Goal: Task Accomplishment & Management: Use online tool/utility

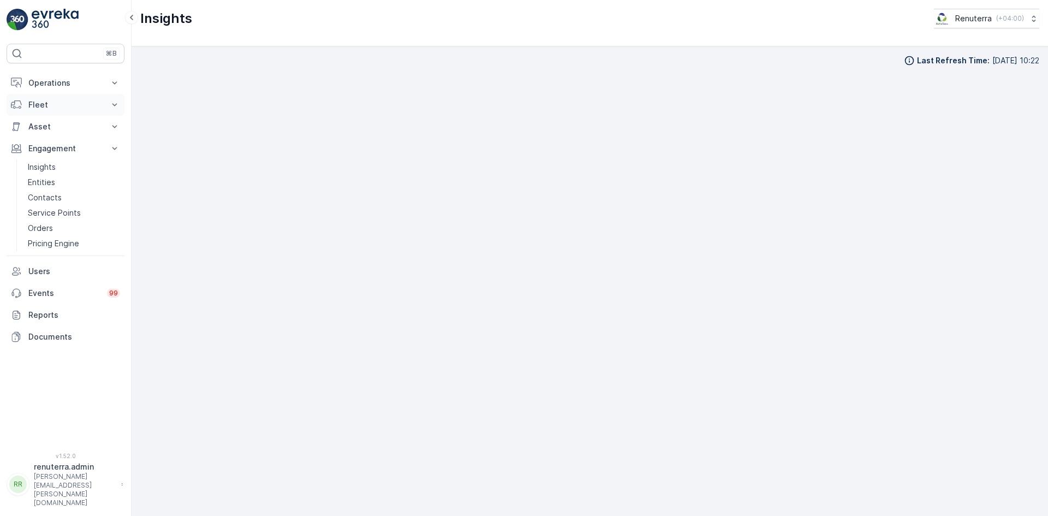
scroll to position [9, 0]
drag, startPoint x: 68, startPoint y: 144, endPoint x: 64, endPoint y: 156, distance: 12.6
click at [68, 144] on p "Engagement" at bounding box center [65, 148] width 74 height 11
click at [99, 145] on p "Engagement" at bounding box center [65, 148] width 74 height 11
click at [61, 216] on p "Service Points" at bounding box center [54, 212] width 53 height 11
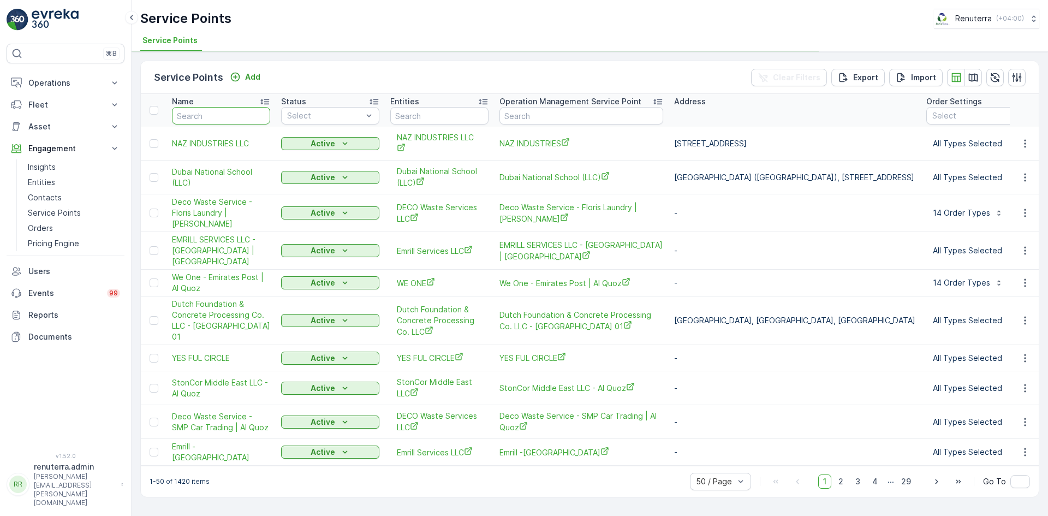
click at [213, 109] on input "text" at bounding box center [221, 115] width 98 height 17
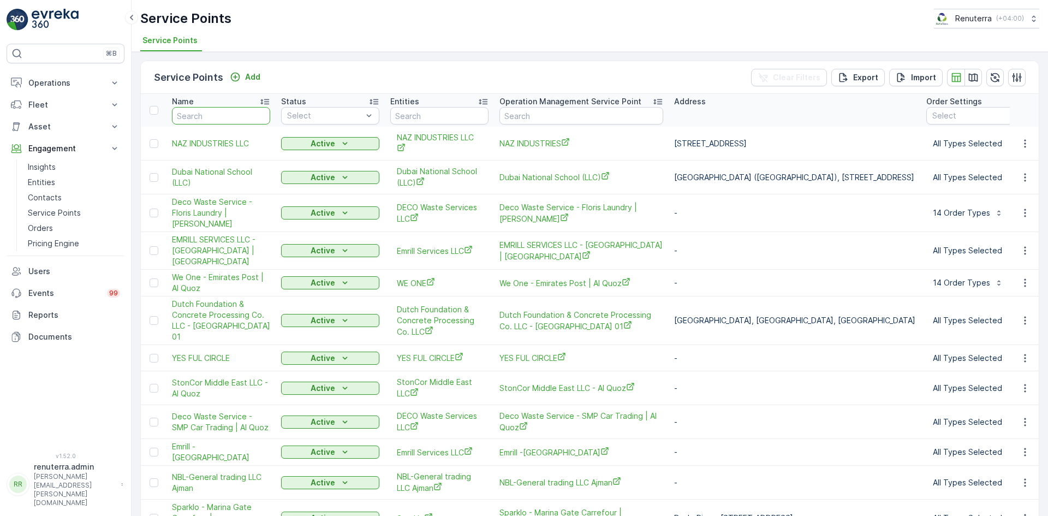
click at [199, 115] on input "text" at bounding box center [221, 115] width 98 height 17
type input "arab"
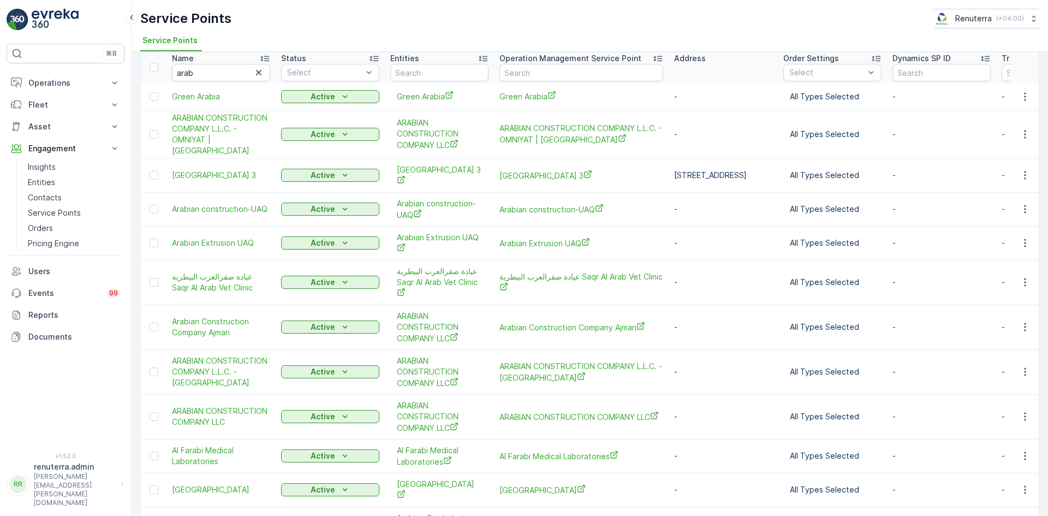
scroll to position [9, 0]
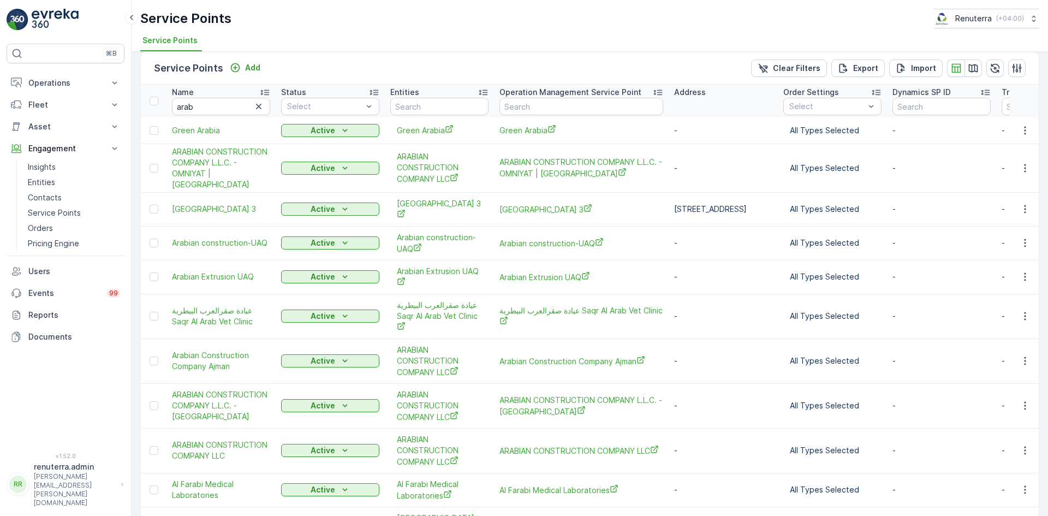
click at [1017, 159] on td at bounding box center [1024, 168] width 29 height 49
click at [1020, 169] on icon "button" at bounding box center [1025, 168] width 11 height 11
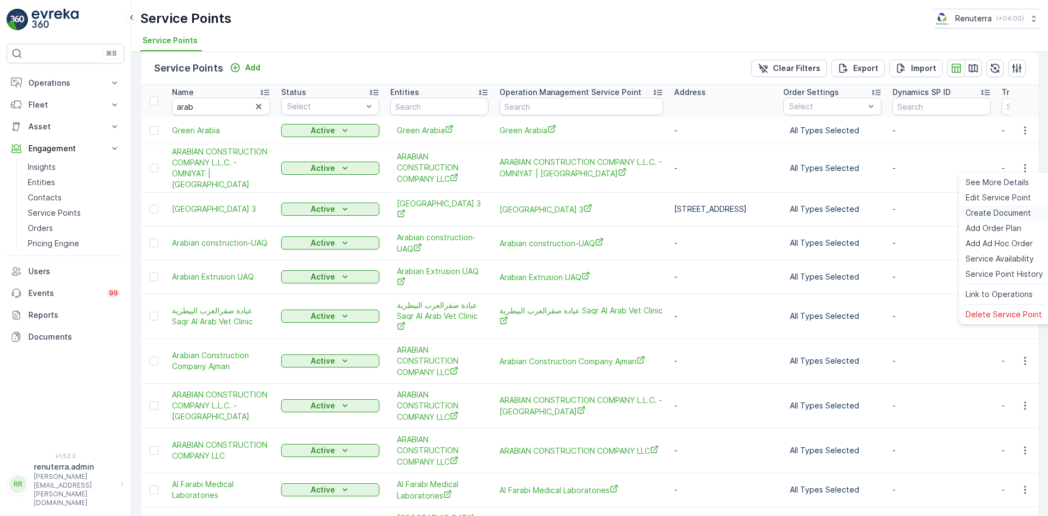
click at [991, 216] on span "Create Document" at bounding box center [999, 212] width 66 height 11
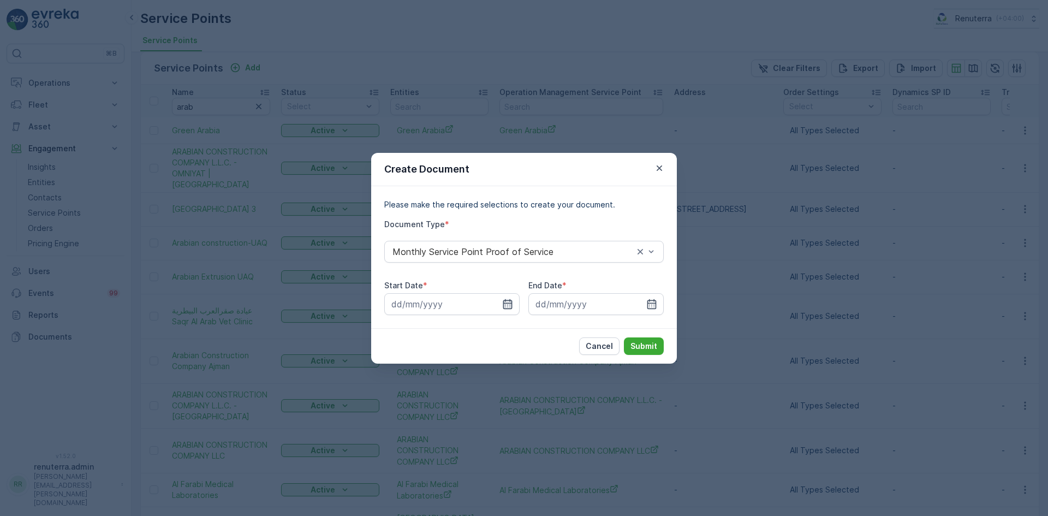
click at [511, 299] on icon "button" at bounding box center [507, 304] width 11 height 11
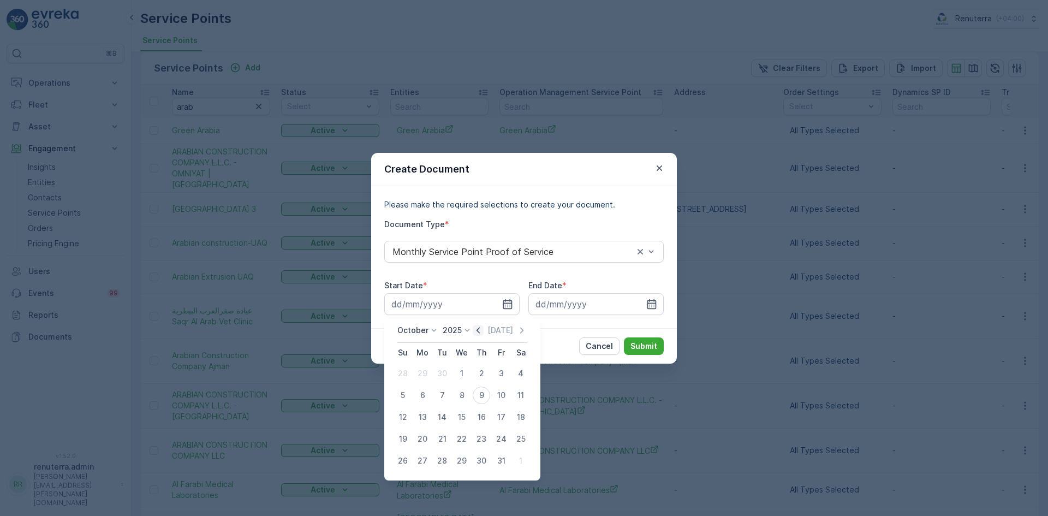
click at [481, 329] on icon "button" at bounding box center [478, 330] width 11 height 11
click at [416, 373] on div "1" at bounding box center [422, 373] width 17 height 17
type input "01.09.2025"
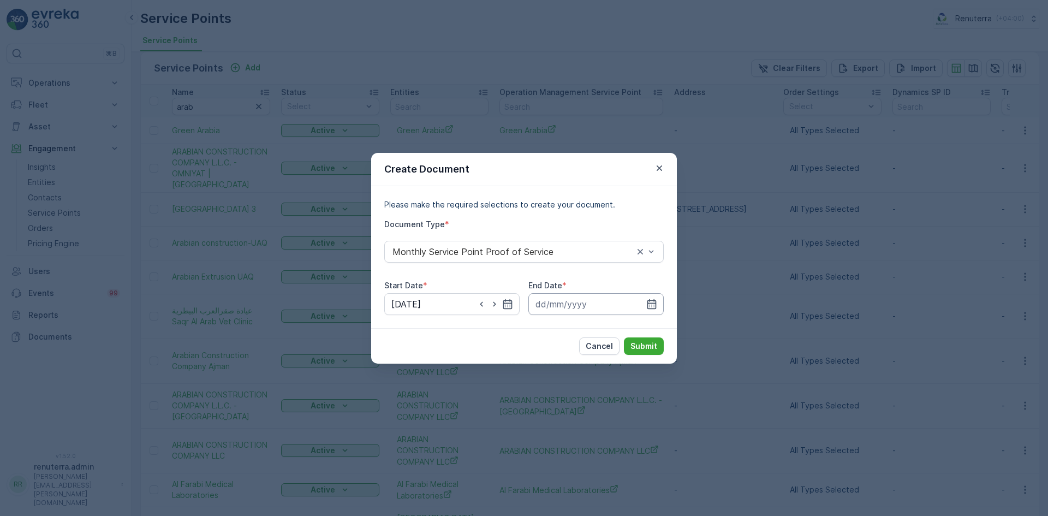
click at [645, 306] on input at bounding box center [595, 304] width 135 height 22
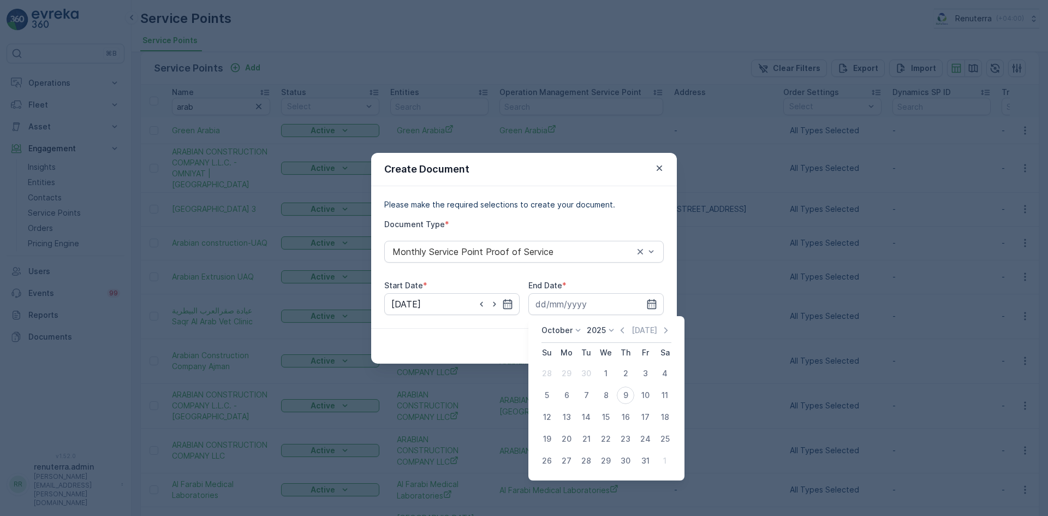
drag, startPoint x: 626, startPoint y: 331, endPoint x: 600, endPoint y: 359, distance: 38.3
click at [626, 332] on icon "button" at bounding box center [622, 330] width 11 height 11
click at [585, 457] on div "30" at bounding box center [585, 460] width 17 height 17
type input "30.09.2025"
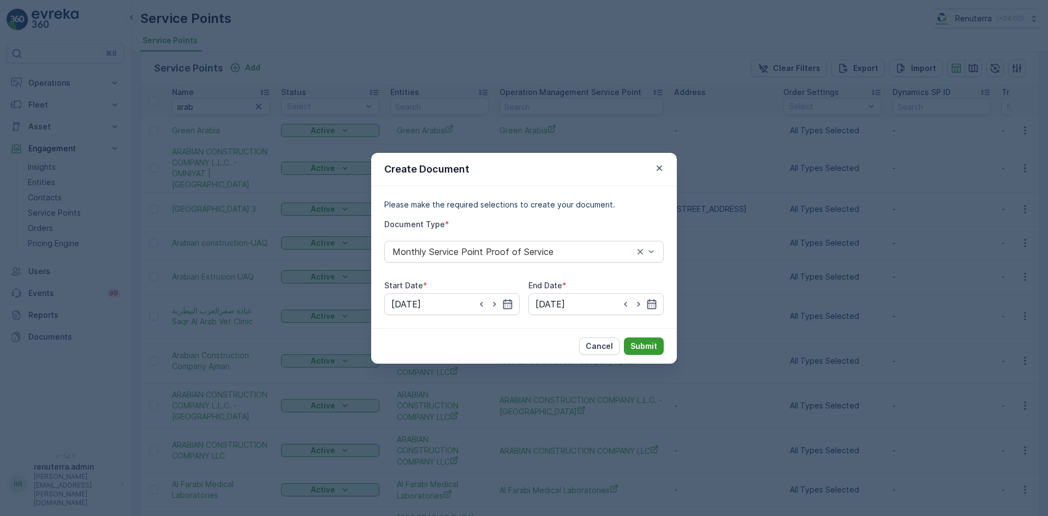
click at [642, 348] on p "Submit" at bounding box center [643, 346] width 27 height 11
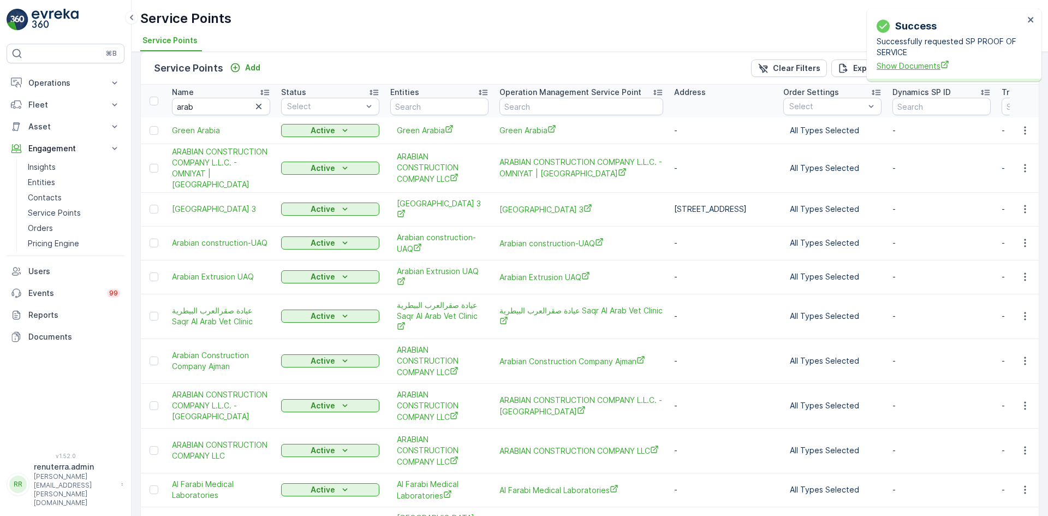
click at [907, 62] on span "Show Documents" at bounding box center [950, 65] width 147 height 11
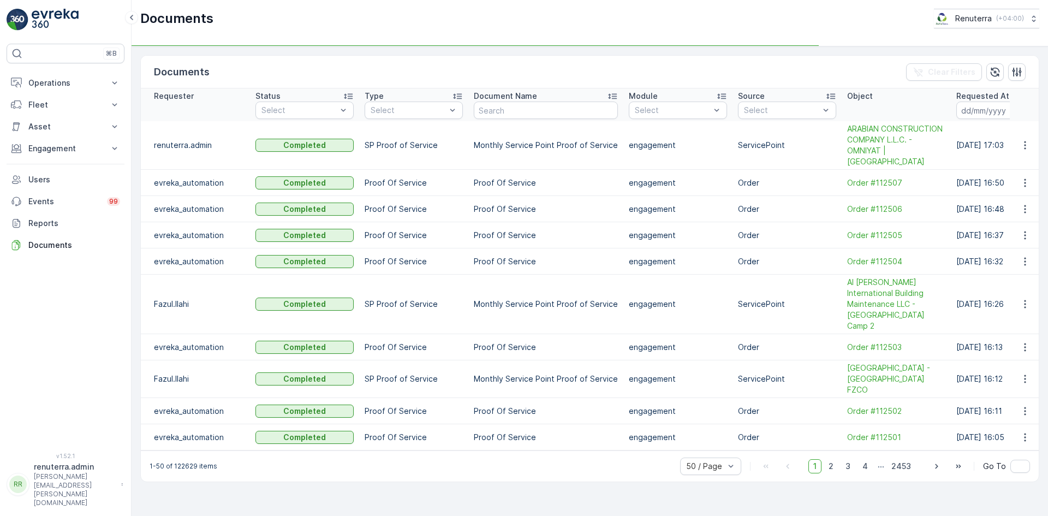
click at [1035, 139] on td at bounding box center [1024, 145] width 29 height 49
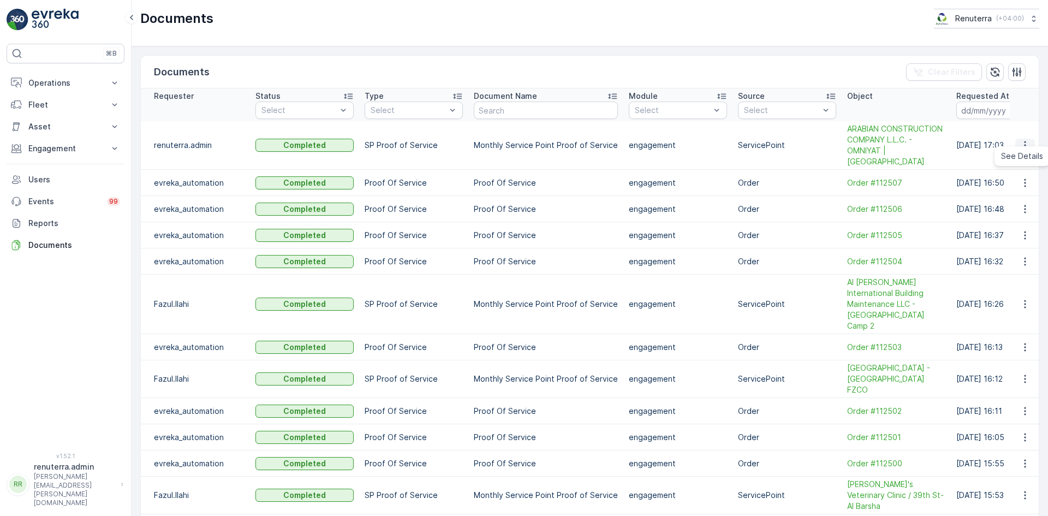
click at [1020, 140] on icon "button" at bounding box center [1025, 145] width 11 height 11
click at [1018, 156] on span "See Details" at bounding box center [1022, 156] width 42 height 11
